Goal: Information Seeking & Learning: Learn about a topic

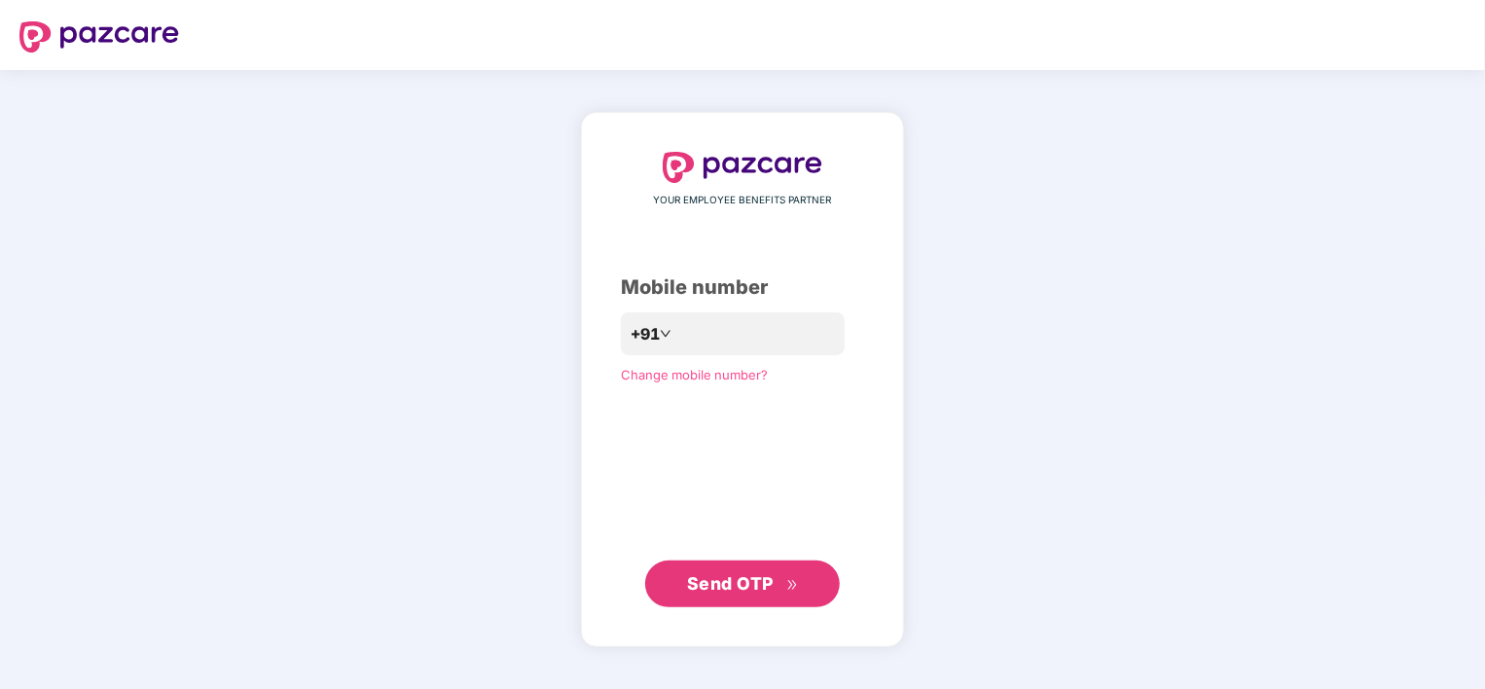
click at [773, 576] on span "Send OTP" at bounding box center [730, 583] width 87 height 20
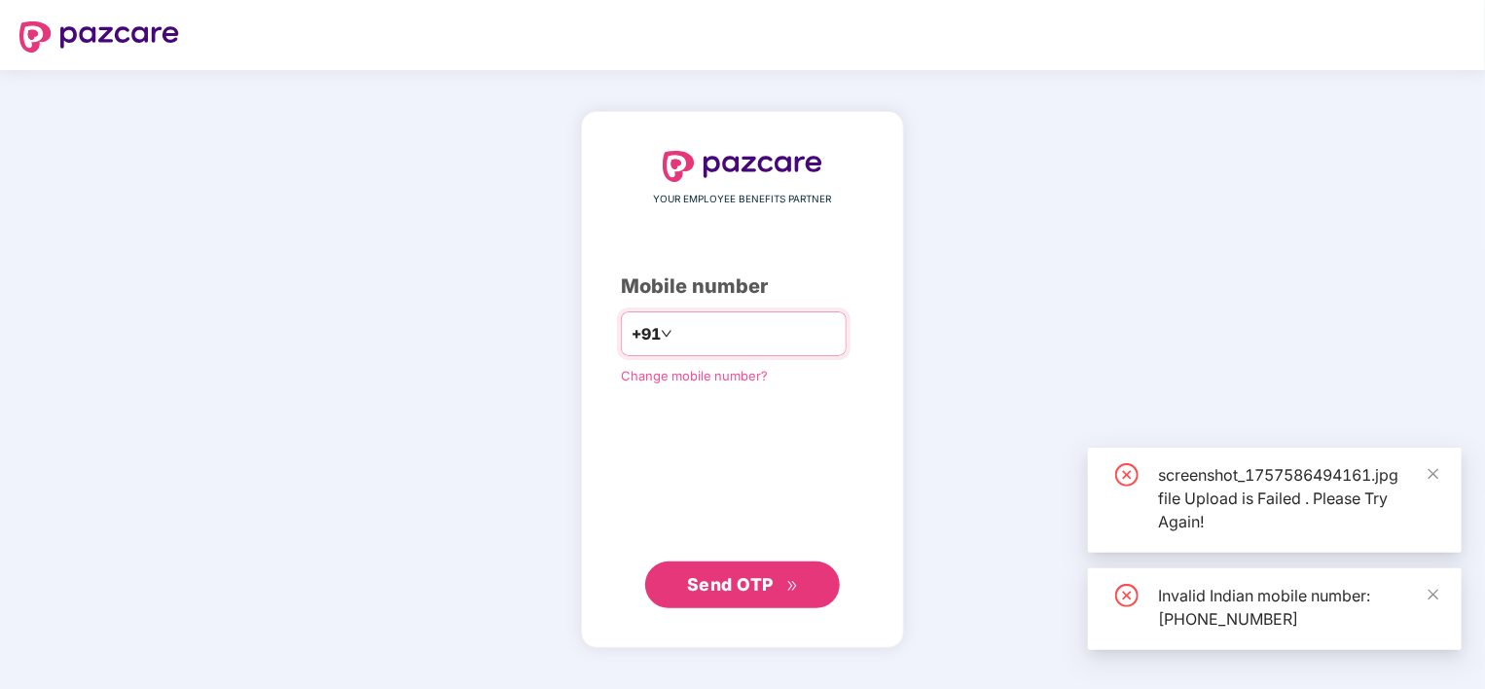
click at [676, 330] on input "**********" at bounding box center [756, 333] width 160 height 31
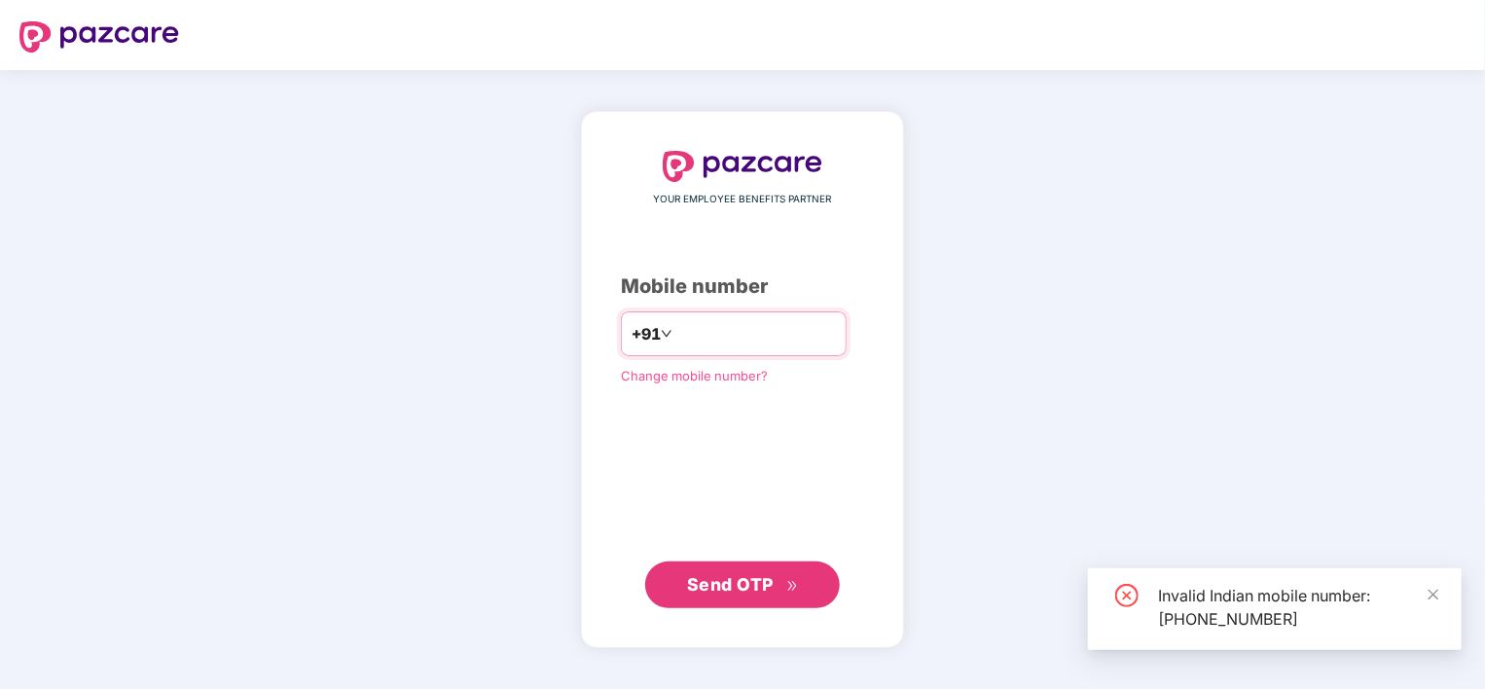
type input "**********"
click at [797, 606] on button "Send OTP" at bounding box center [742, 584] width 195 height 47
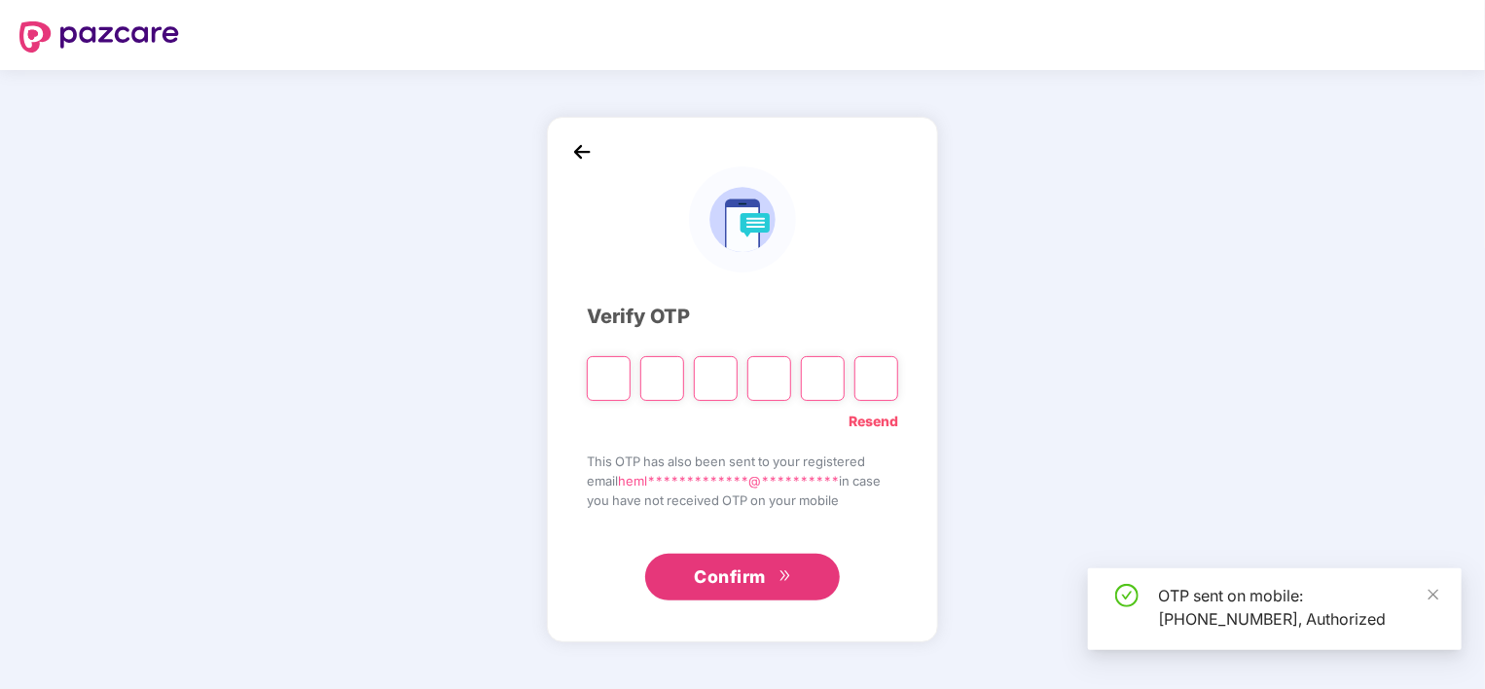
type input "*"
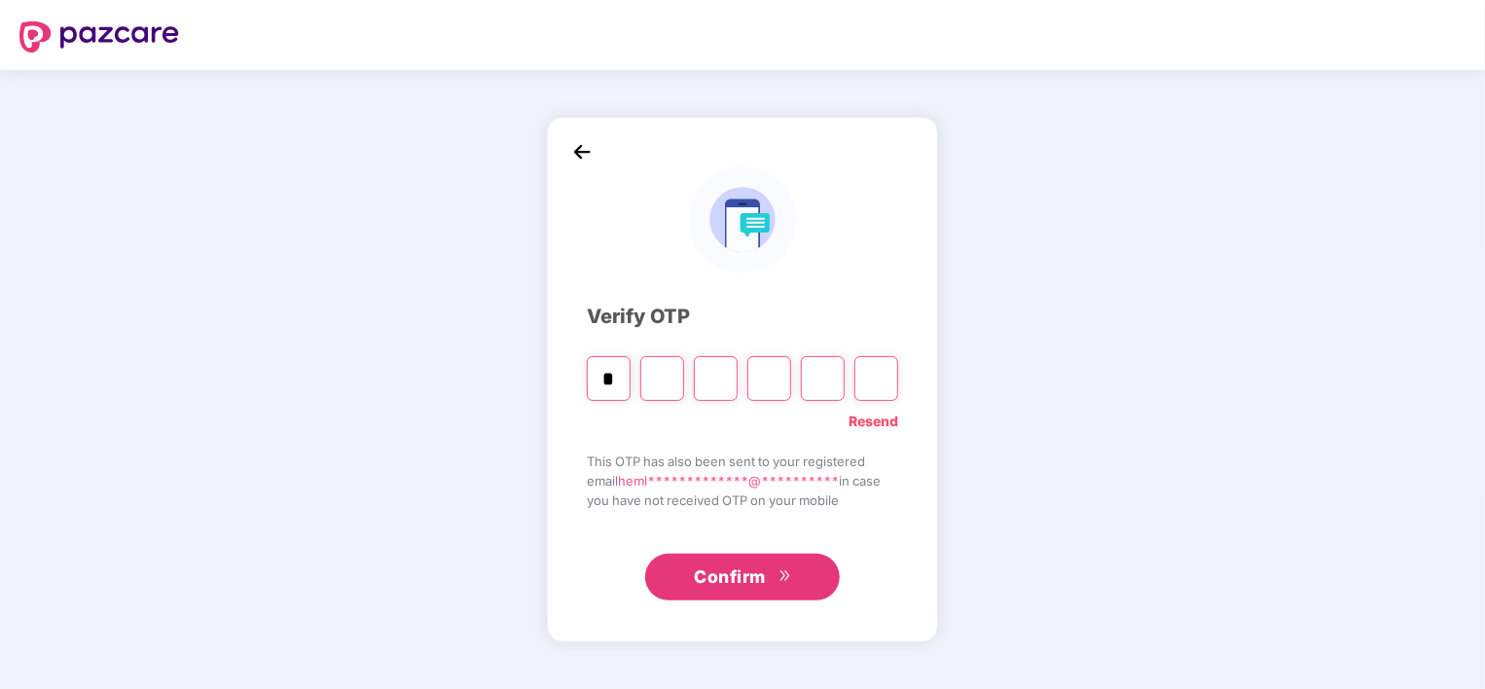
type input "*"
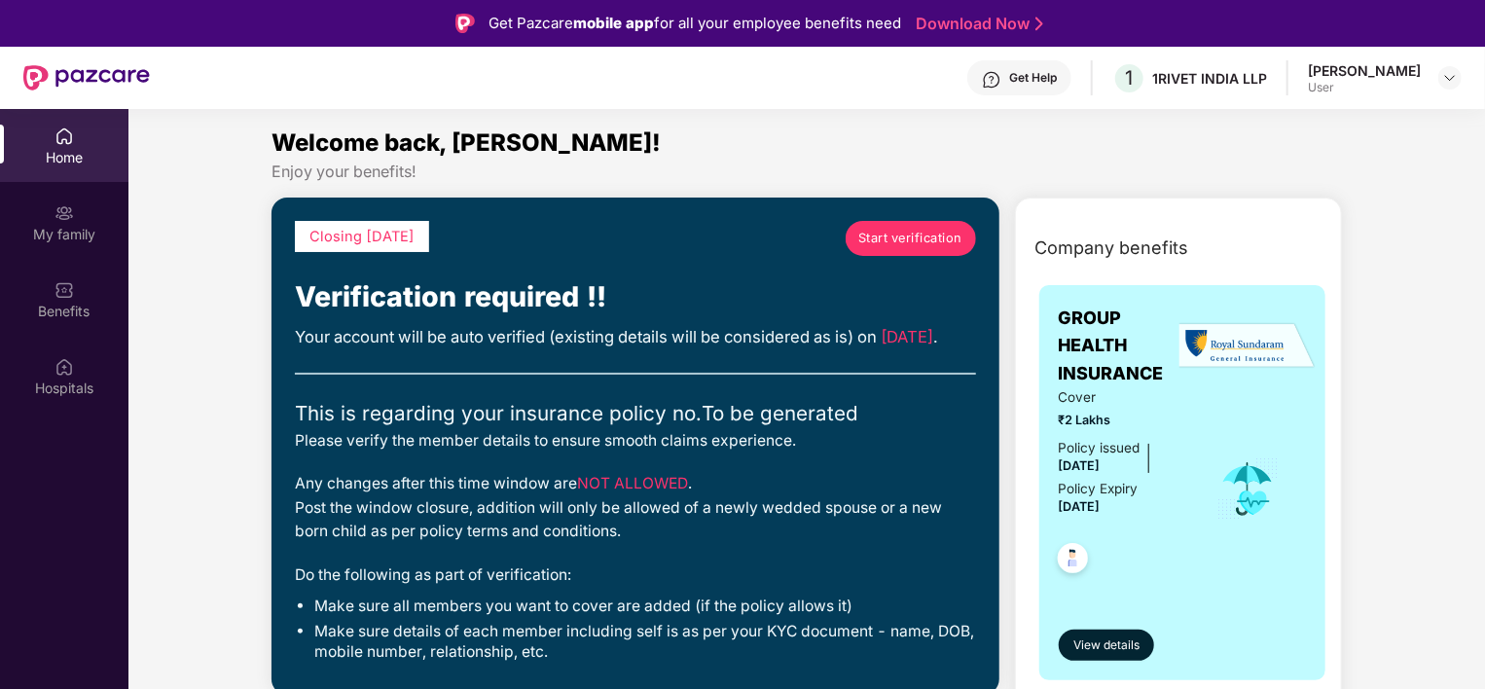
click at [1437, 84] on div "[PERSON_NAME] User" at bounding box center [1385, 78] width 154 height 34
click at [1450, 82] on img at bounding box center [1450, 78] width 16 height 16
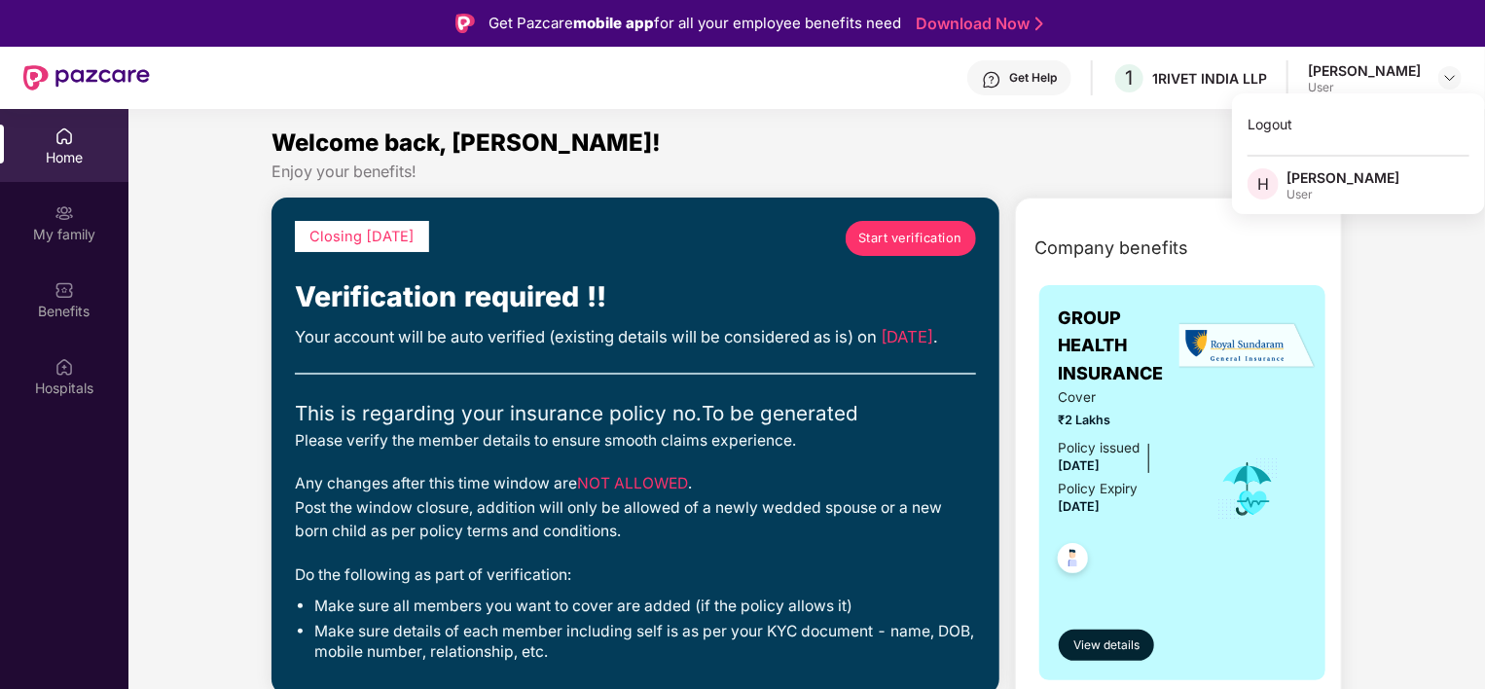
click at [865, 83] on div "Get Help 1 1RIVET [GEOGRAPHIC_DATA] LLP [PERSON_NAME] User" at bounding box center [806, 78] width 1312 height 62
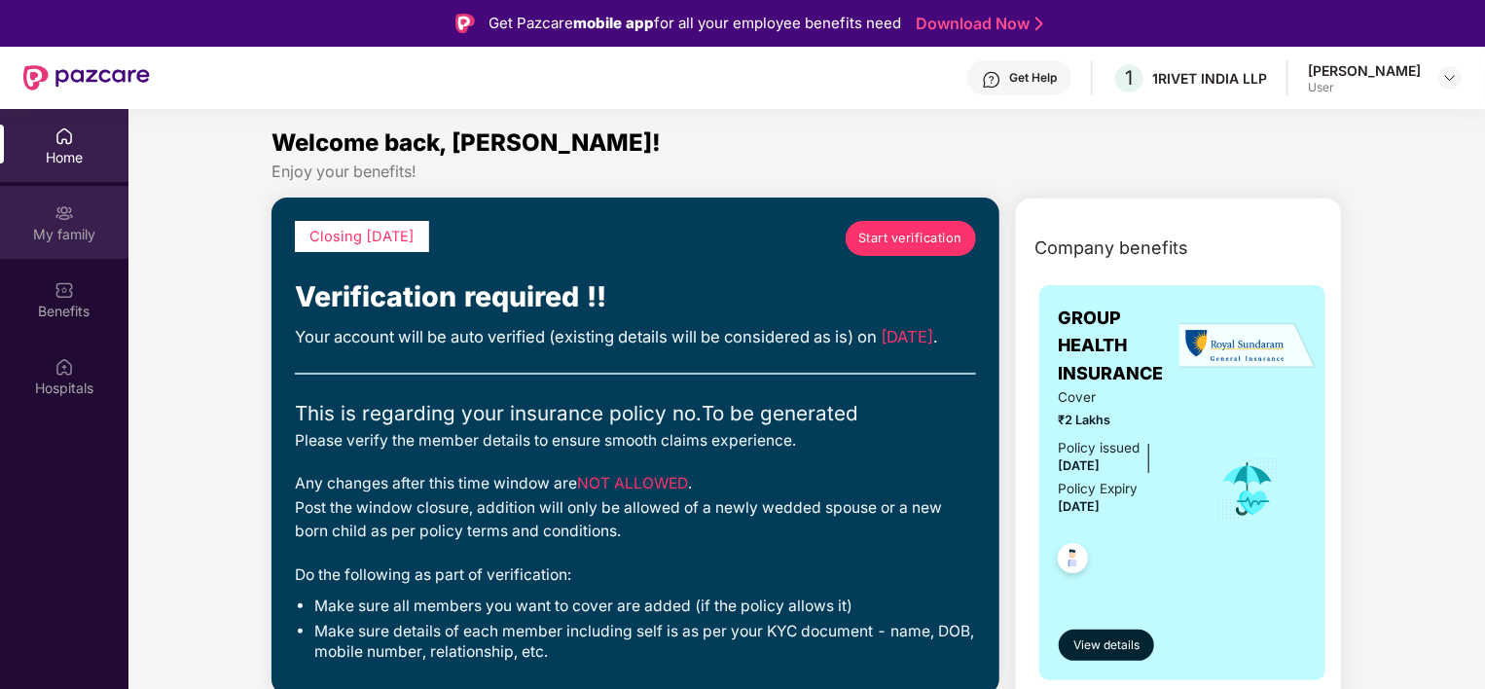
click at [19, 249] on div "My family" at bounding box center [64, 222] width 128 height 73
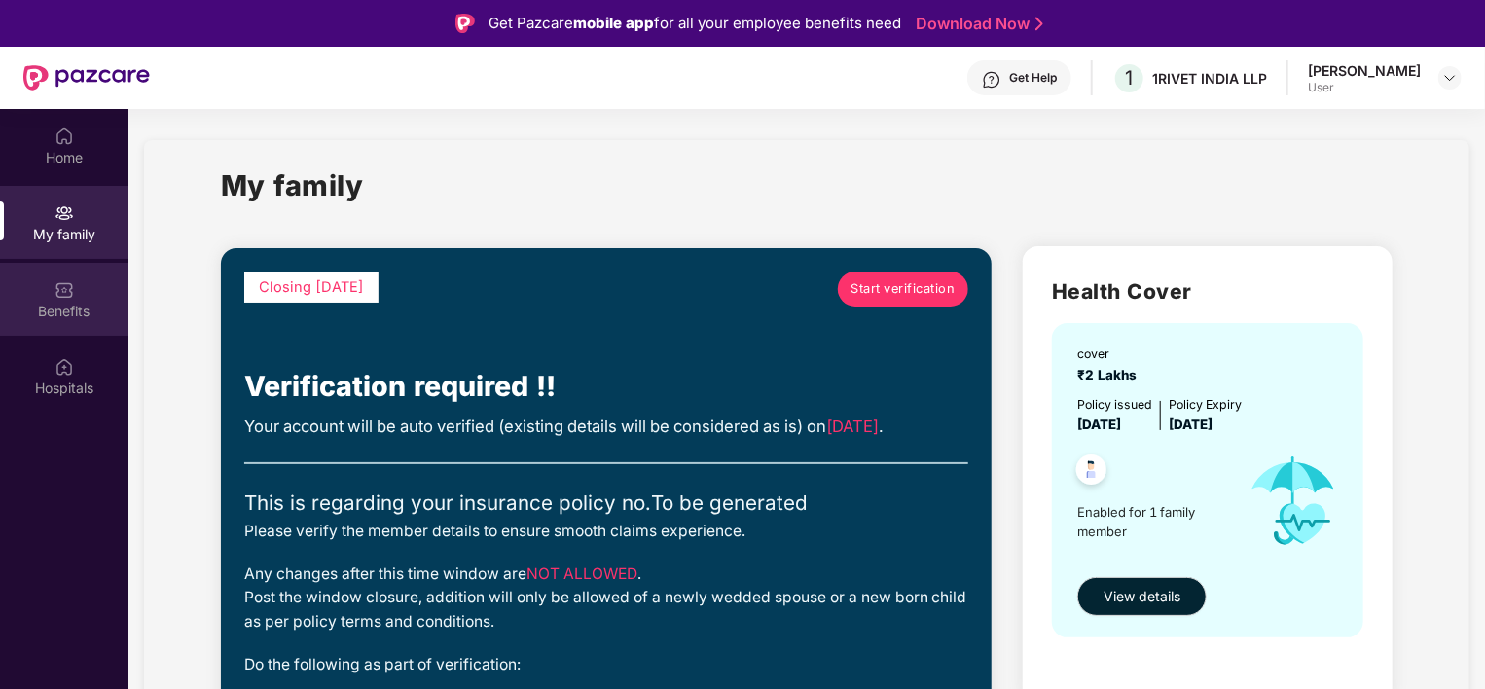
click at [79, 296] on div "Benefits" at bounding box center [64, 299] width 128 height 73
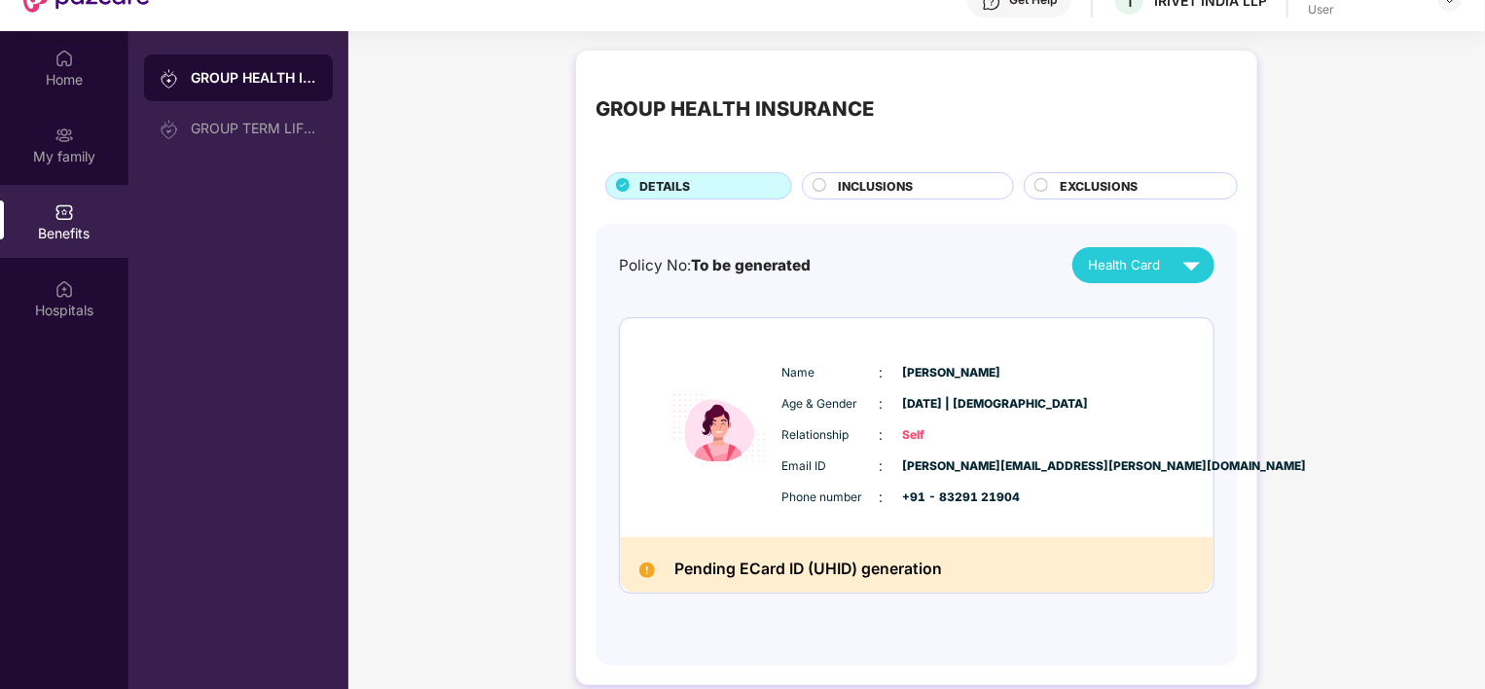
scroll to position [109, 0]
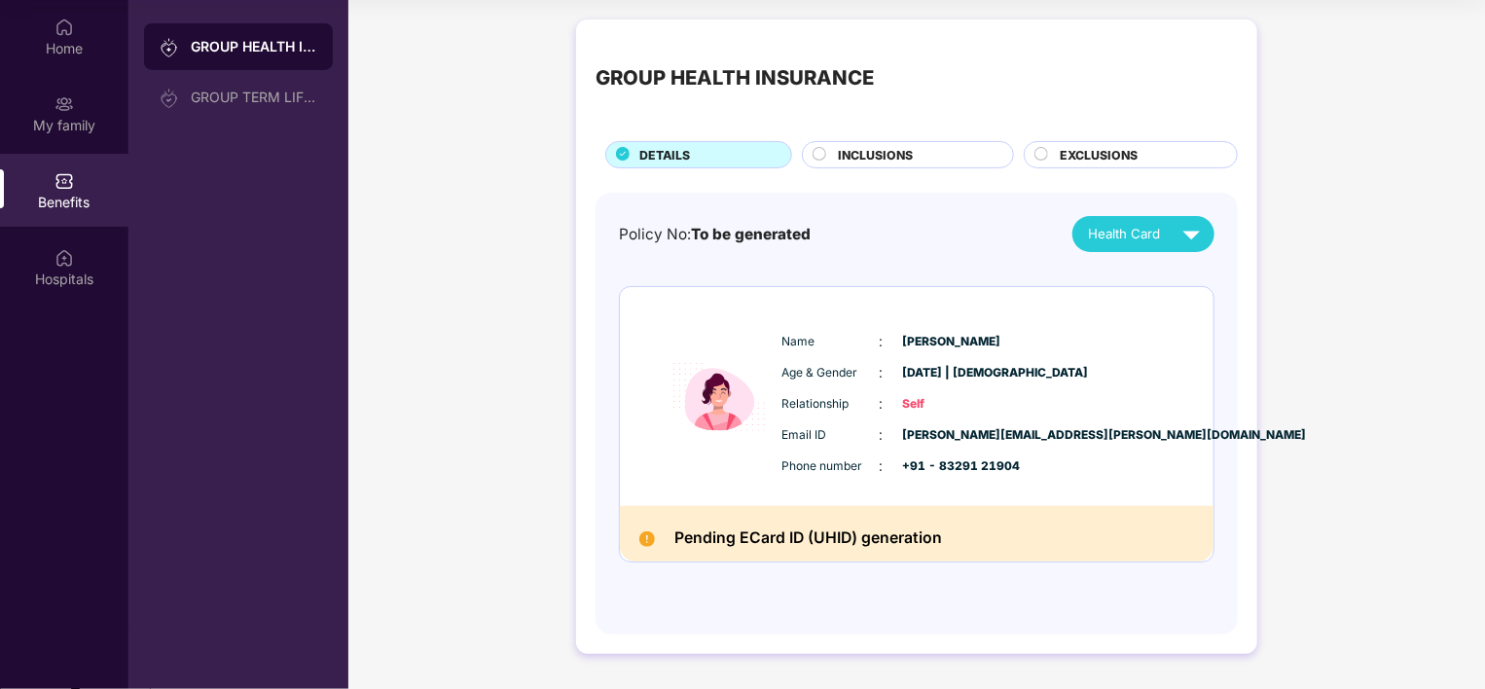
click at [918, 160] on div "INCLUSIONS" at bounding box center [916, 156] width 174 height 21
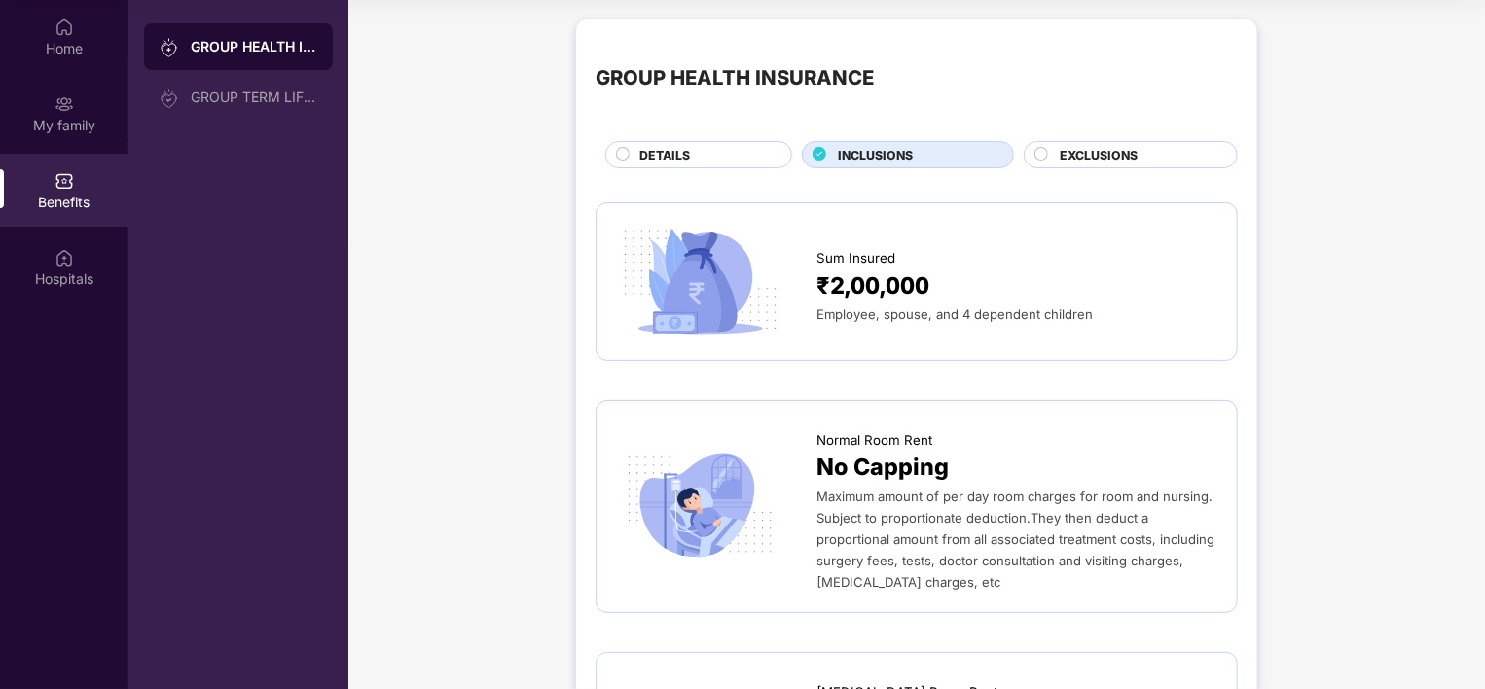
click at [1144, 148] on div "EXCLUSIONS" at bounding box center [1138, 156] width 177 height 21
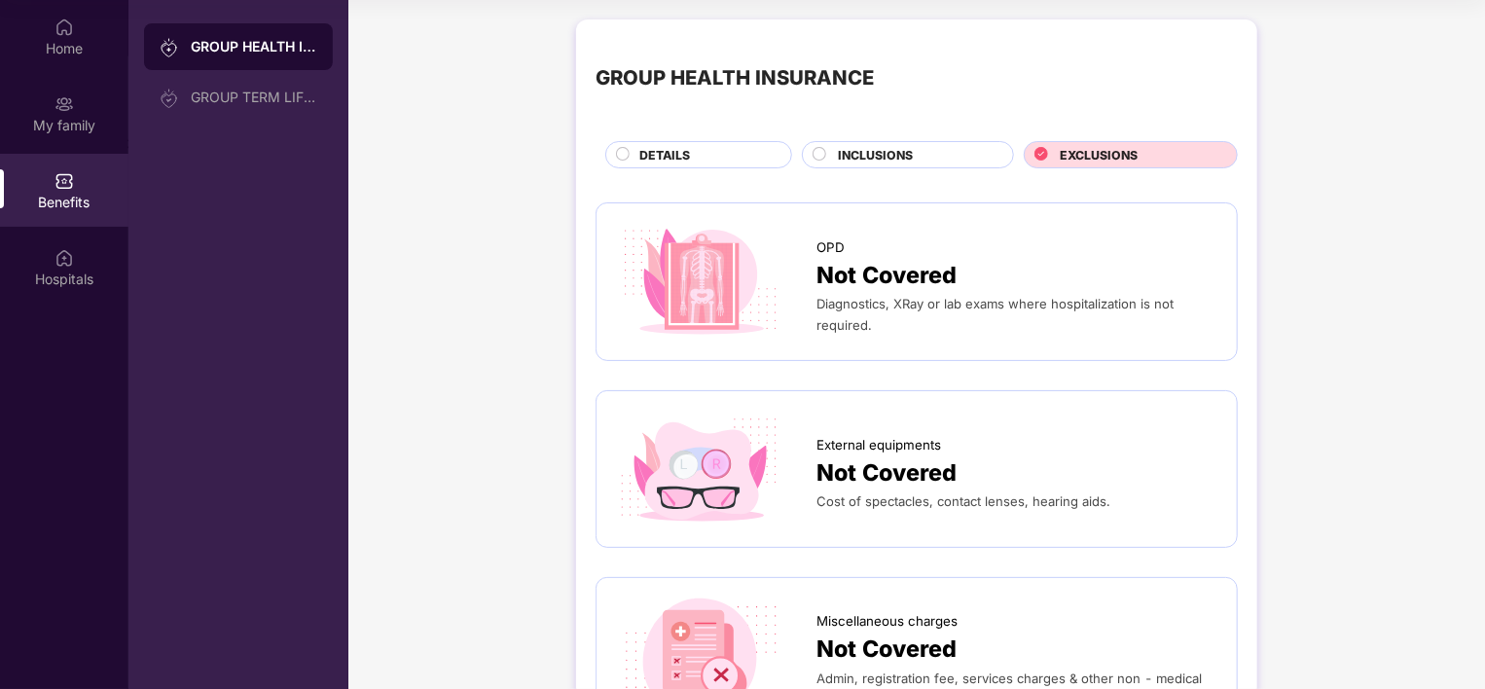
click at [749, 154] on div "DETAILS" at bounding box center [706, 156] width 152 height 21
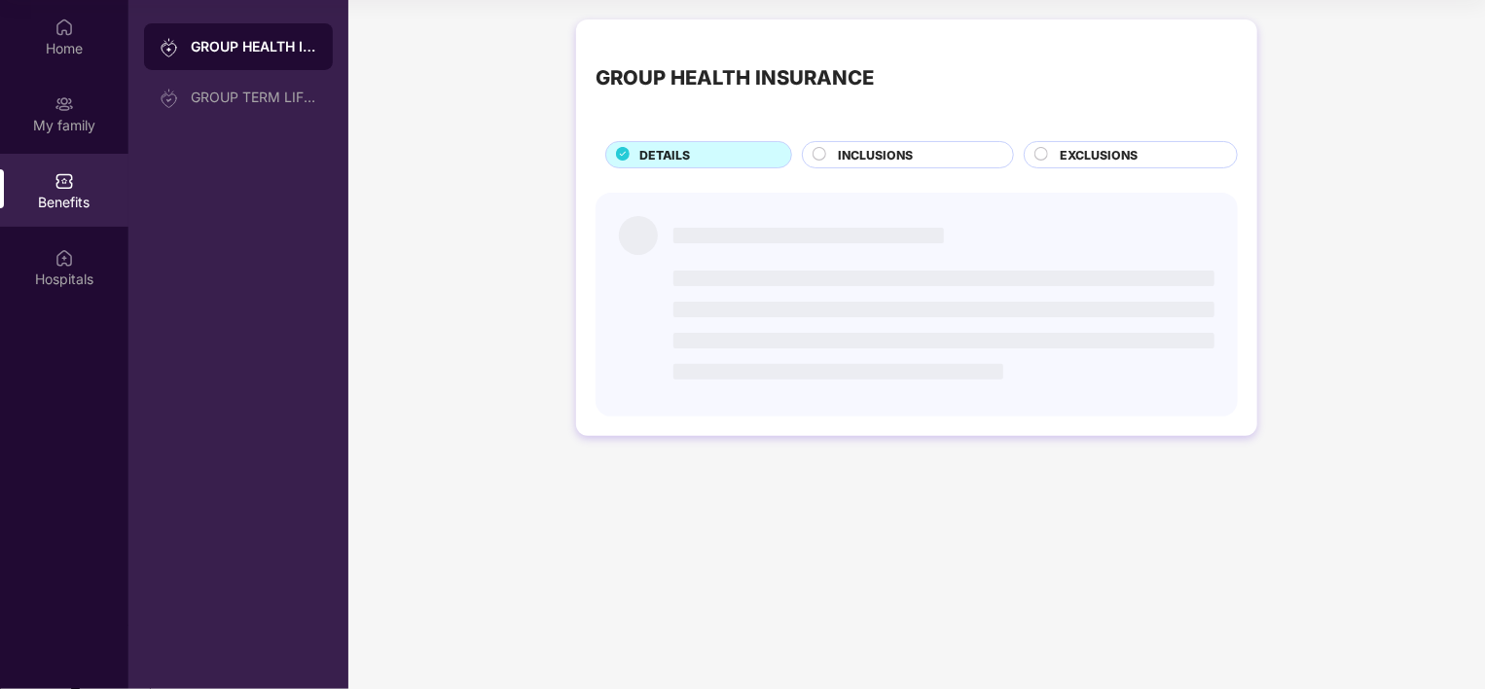
scroll to position [0, 0]
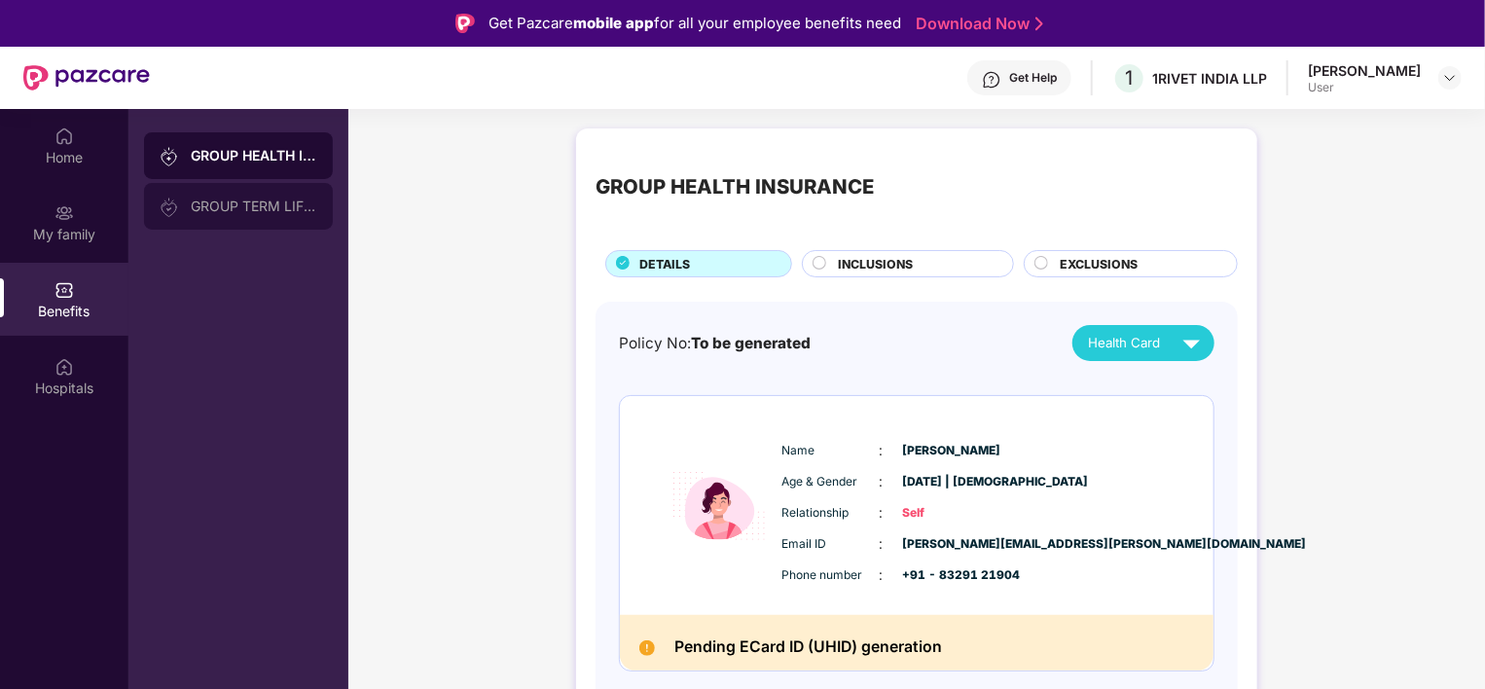
click at [253, 222] on div "GROUP TERM LIFE INSURANCE" at bounding box center [238, 206] width 189 height 47
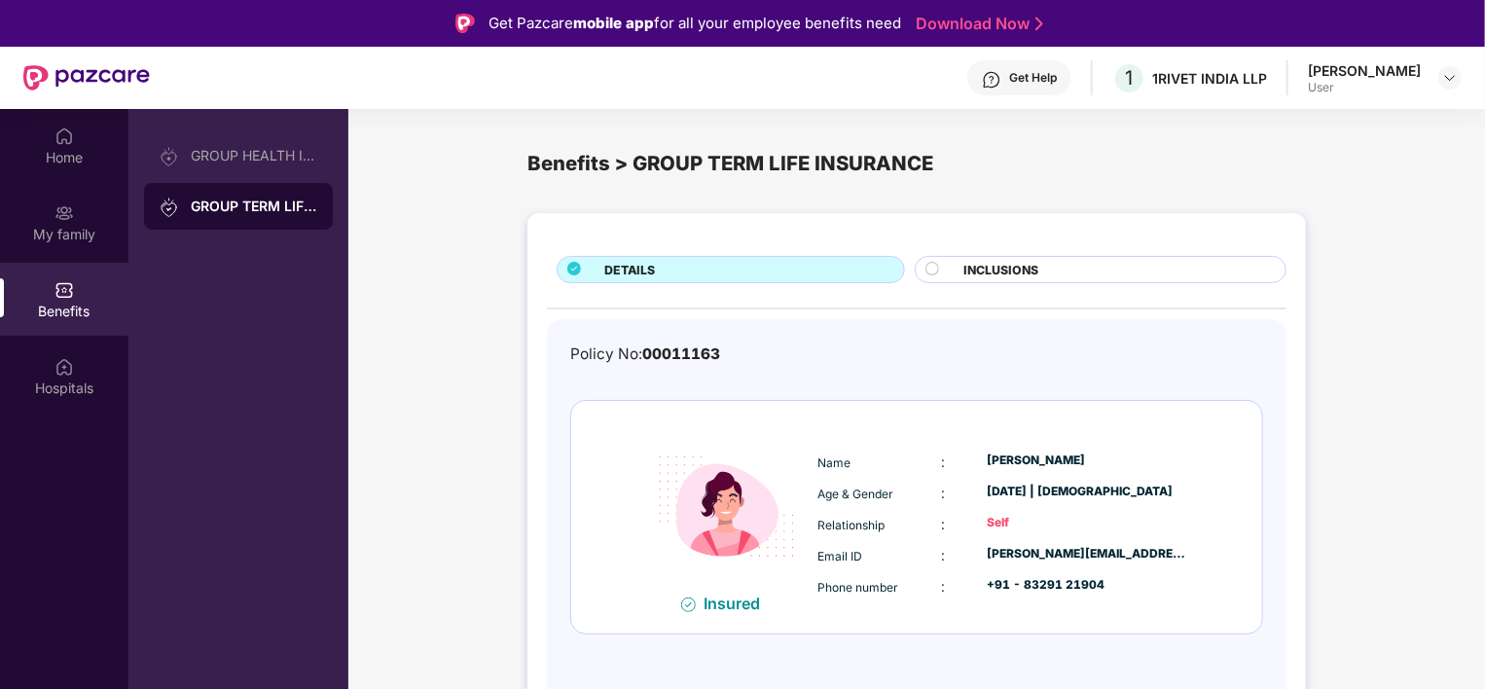
scroll to position [109, 0]
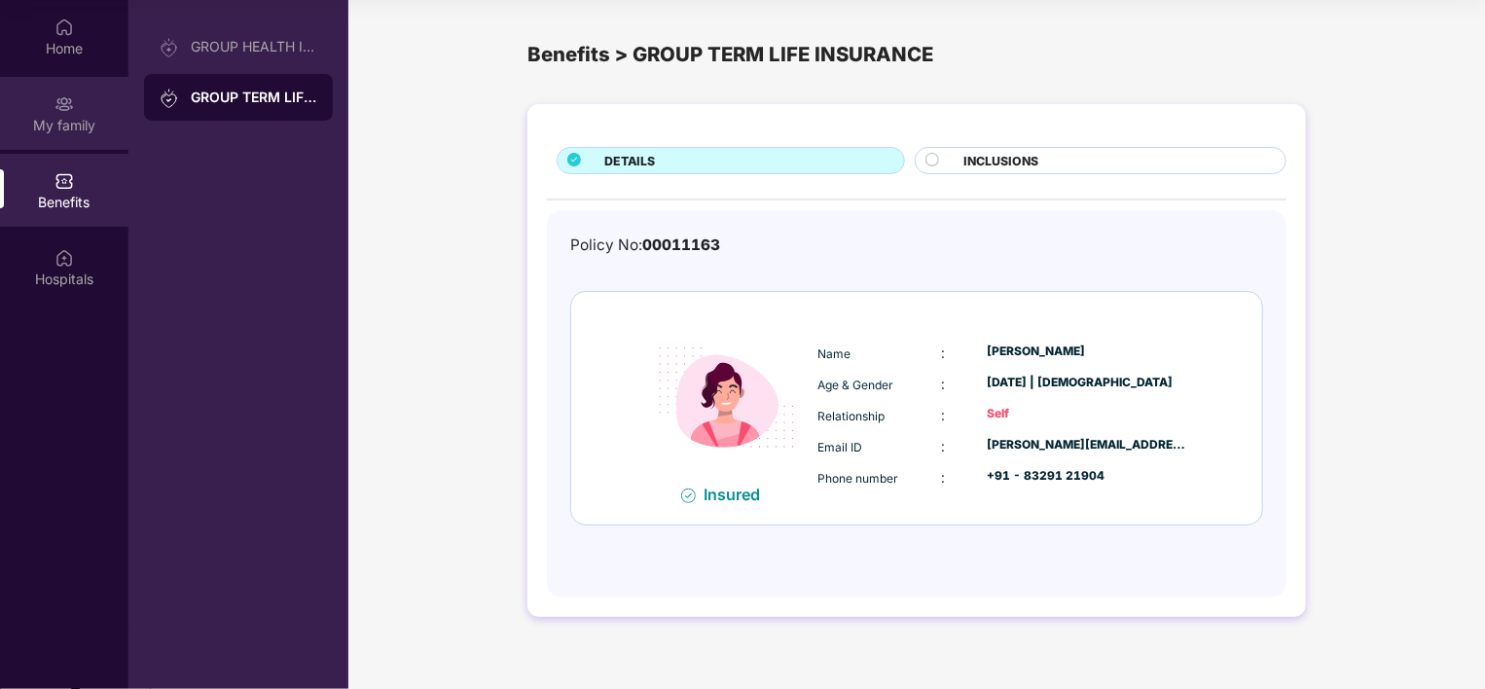
click at [47, 109] on div "My family" at bounding box center [64, 113] width 128 height 73
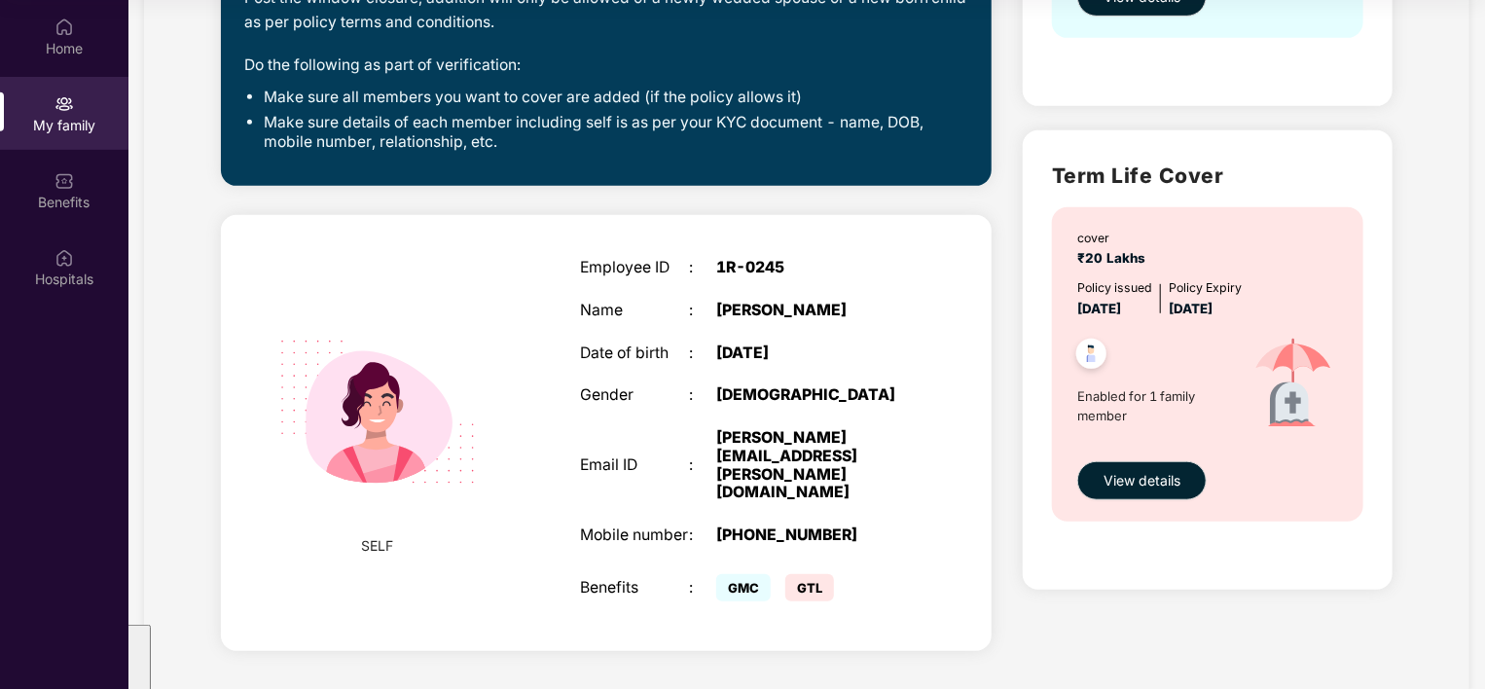
scroll to position [0, 0]
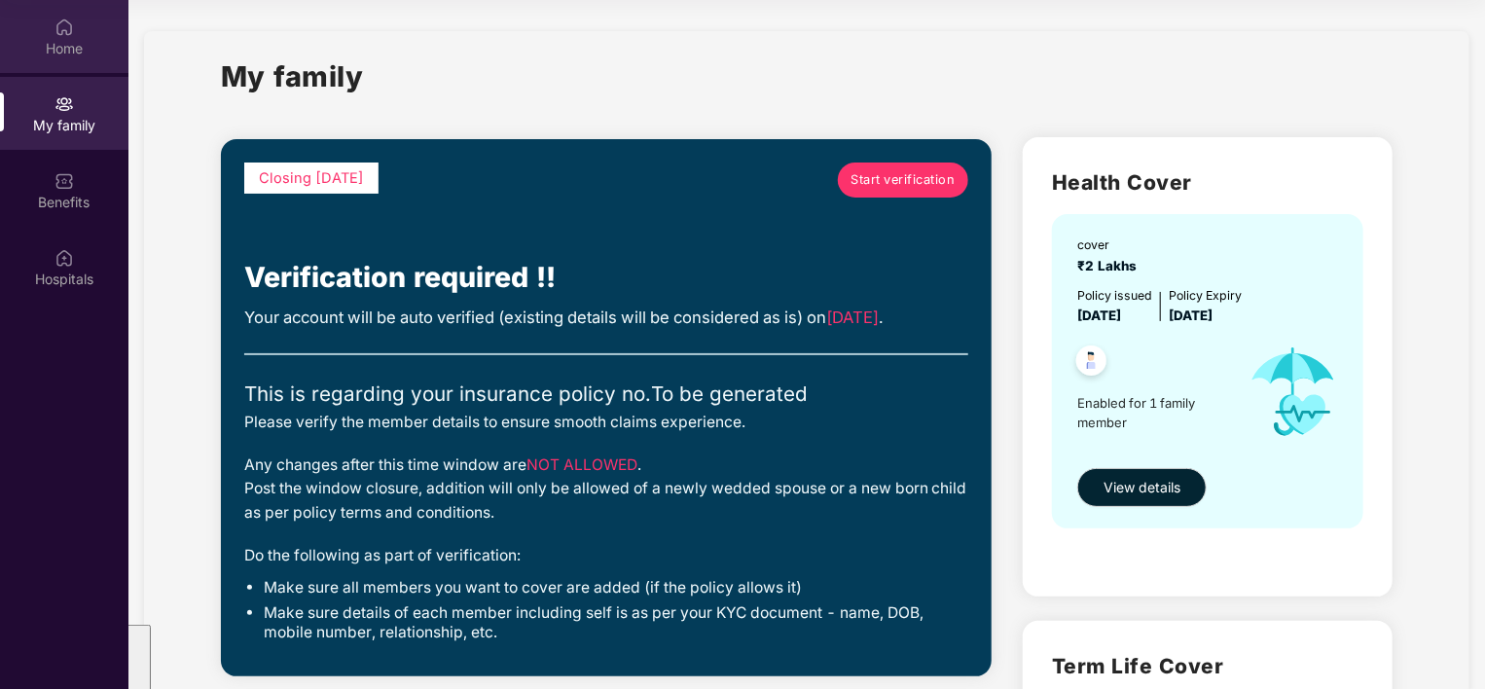
click at [77, 44] on div "Home" at bounding box center [64, 48] width 128 height 19
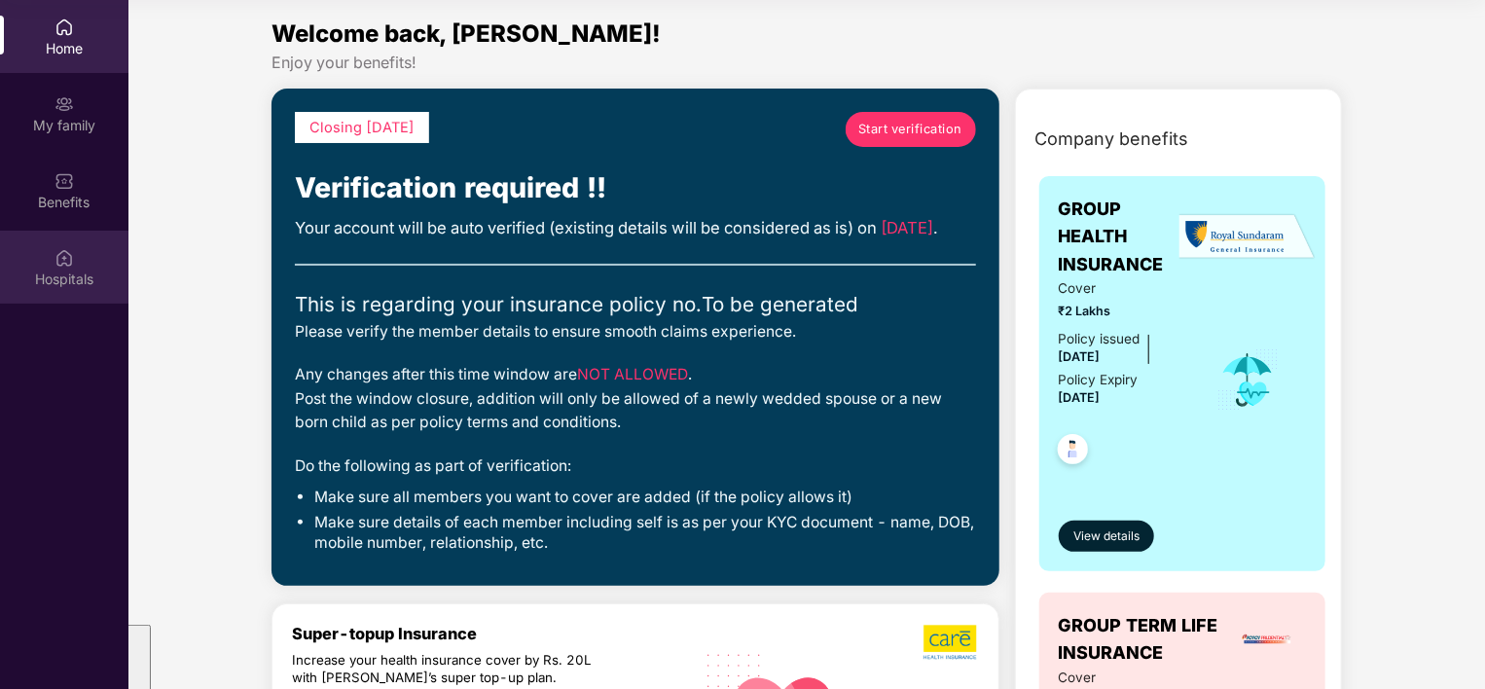
click at [41, 292] on div "Hospitals" at bounding box center [64, 267] width 128 height 73
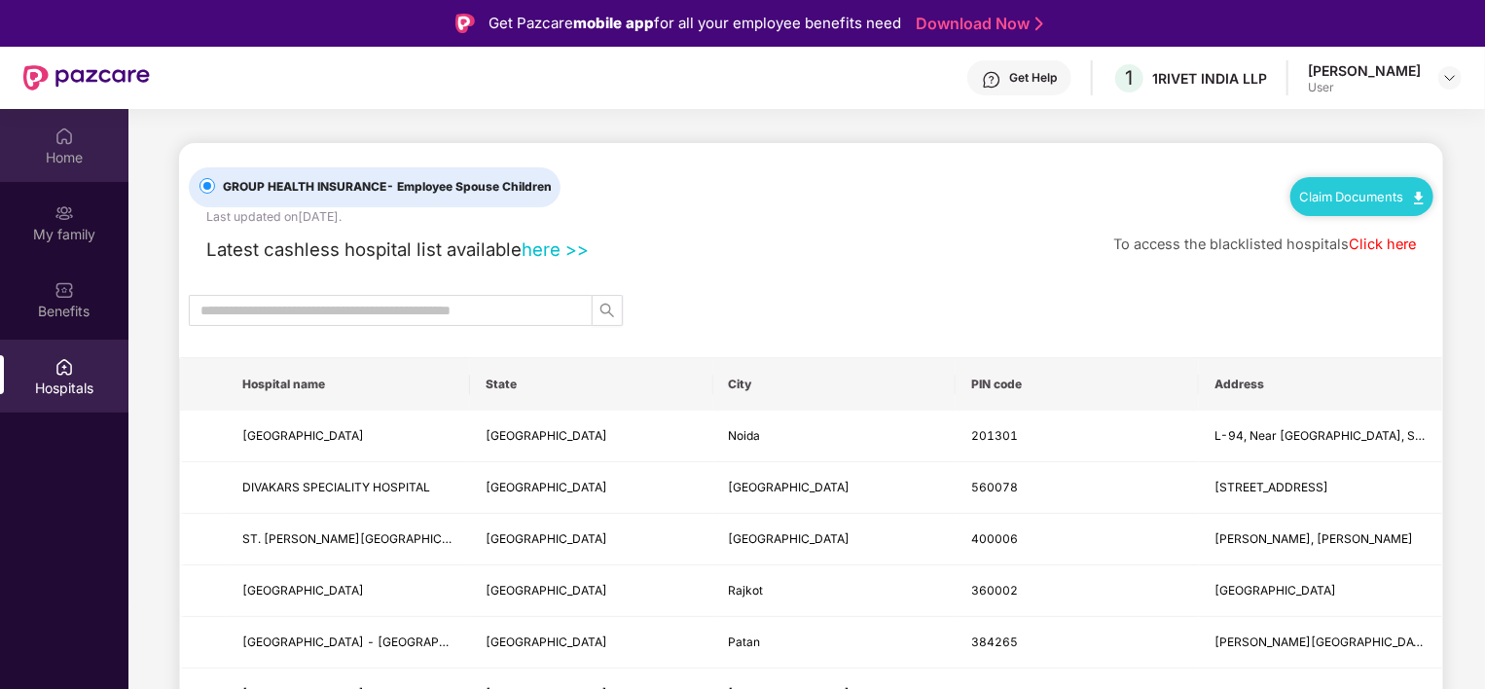
click at [103, 161] on div "Home" at bounding box center [64, 157] width 128 height 19
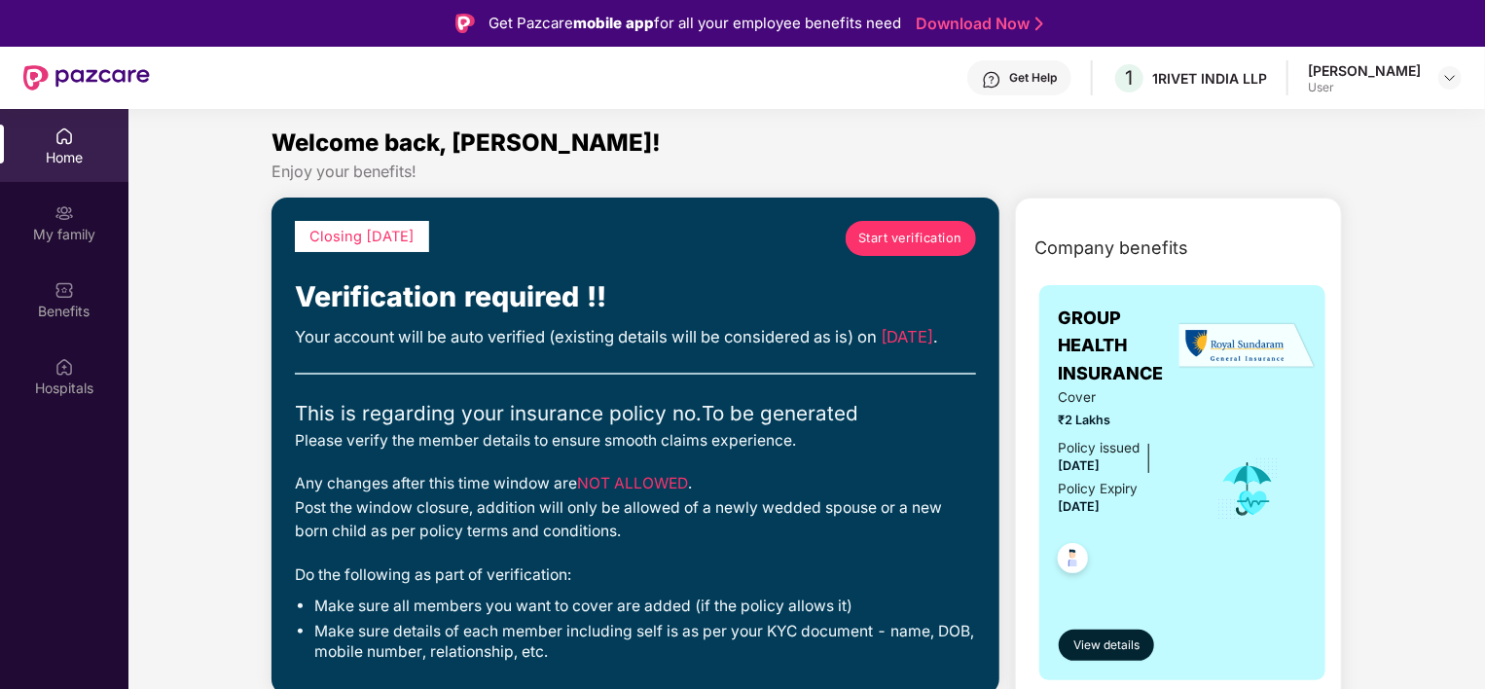
click at [1431, 83] on div "[PERSON_NAME] User" at bounding box center [1385, 78] width 154 height 34
click at [1434, 82] on div "[PERSON_NAME] User" at bounding box center [1385, 78] width 154 height 34
click at [1452, 83] on img at bounding box center [1450, 78] width 16 height 16
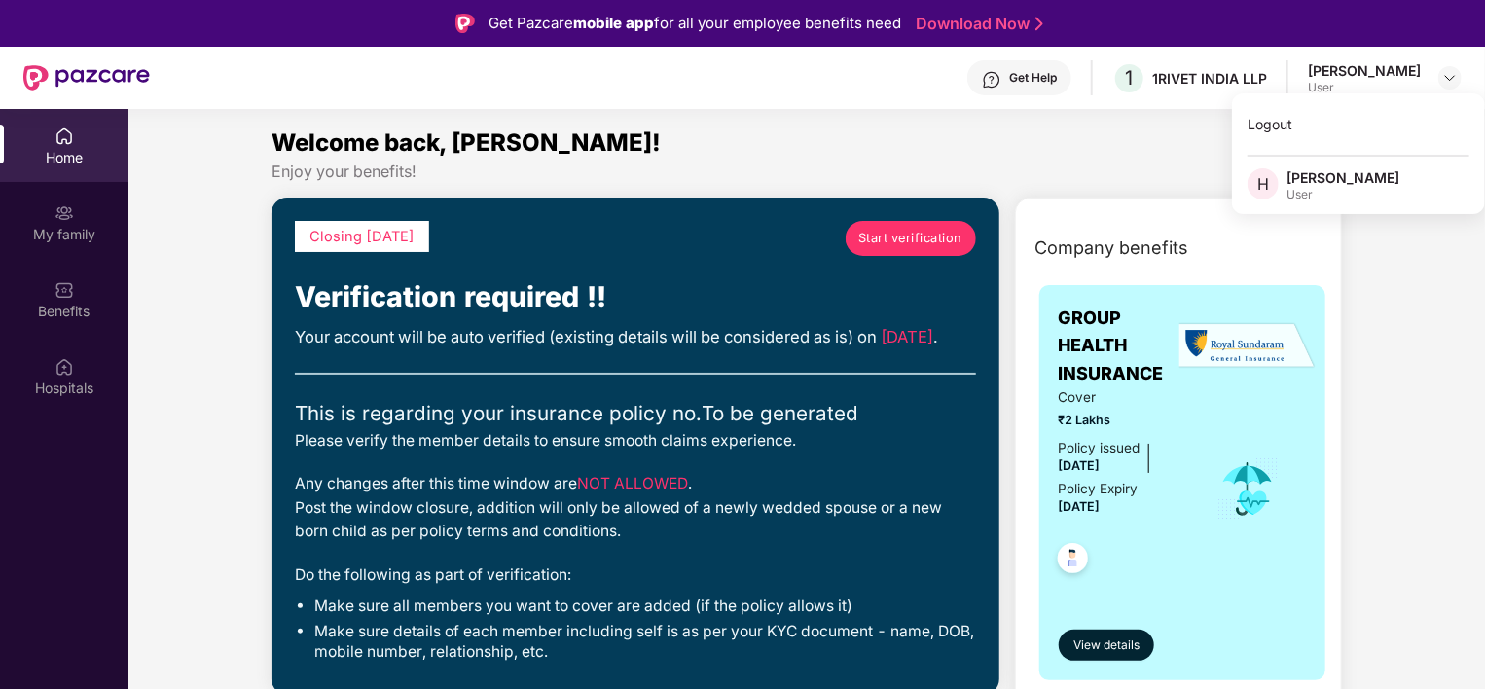
click at [935, 163] on div "Enjoy your benefits!" at bounding box center [807, 172] width 1070 height 20
